Goal: Information Seeking & Learning: Learn about a topic

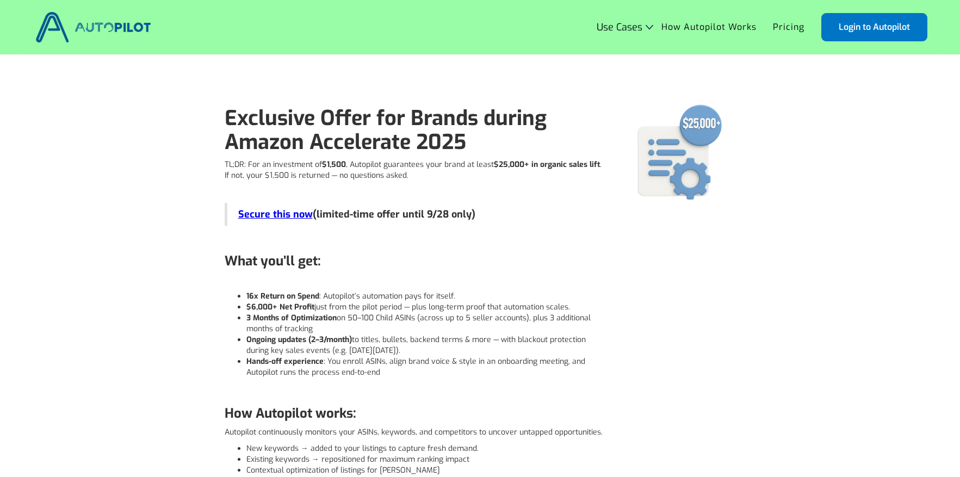
scroll to position [6, 0]
